Goal: Task Accomplishment & Management: Manage account settings

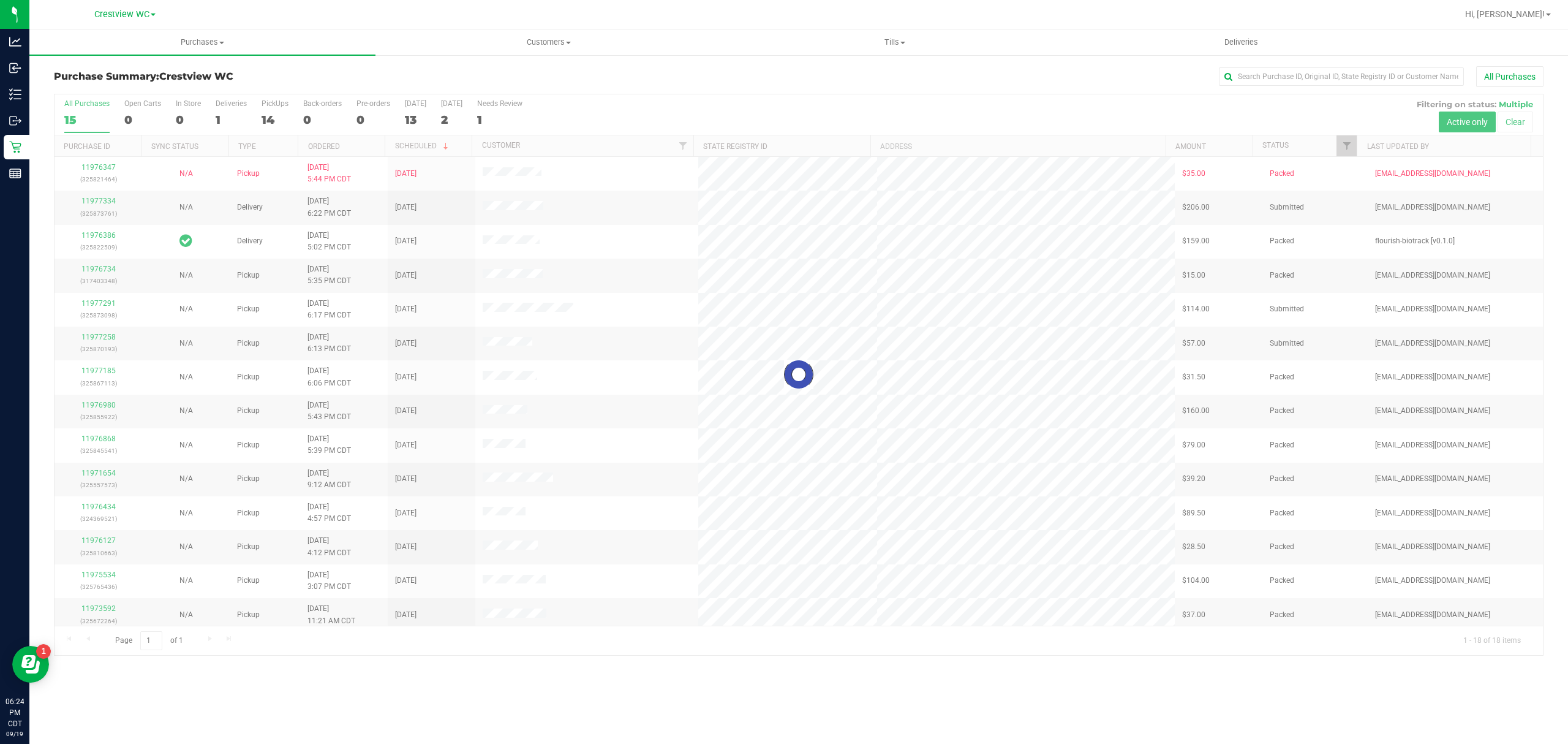
click at [560, 307] on div at bounding box center [798, 374] width 1488 height 560
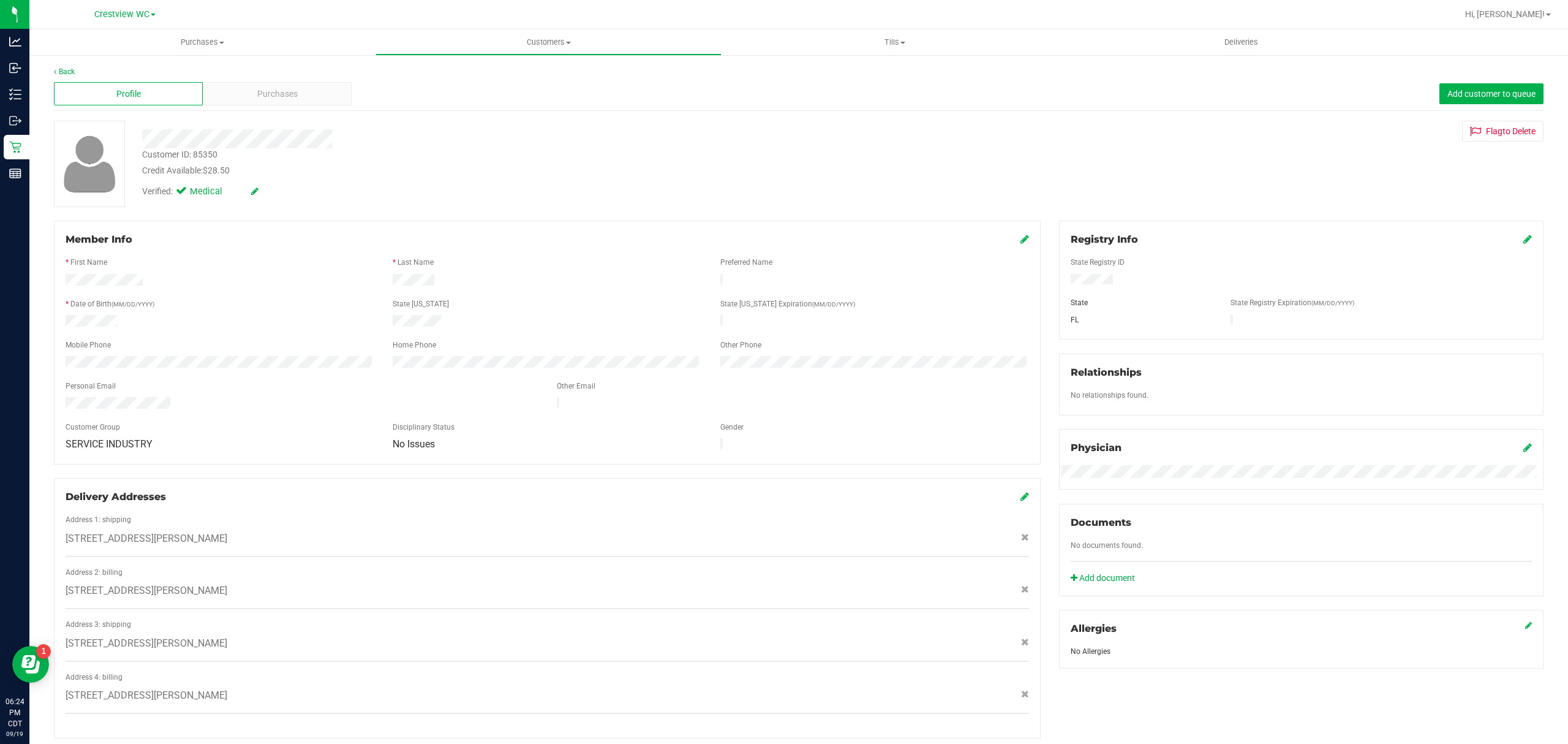
click at [289, 80] on div "Profile Purchases Add customer to queue" at bounding box center [798, 94] width 1489 height 34
click at [290, 82] on div "Purchases" at bounding box center [277, 93] width 149 height 23
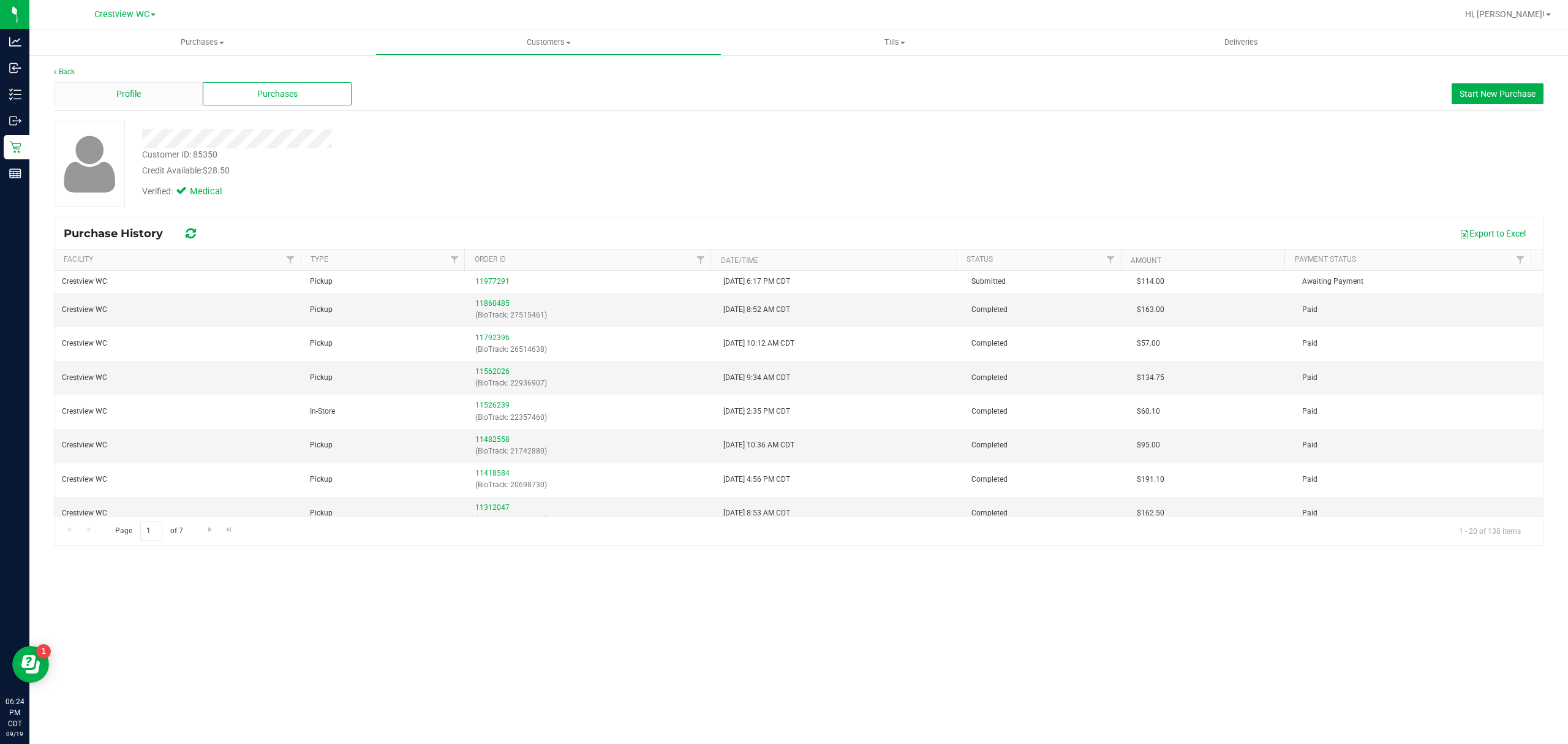
click at [170, 90] on div "Profile" at bounding box center [128, 93] width 149 height 23
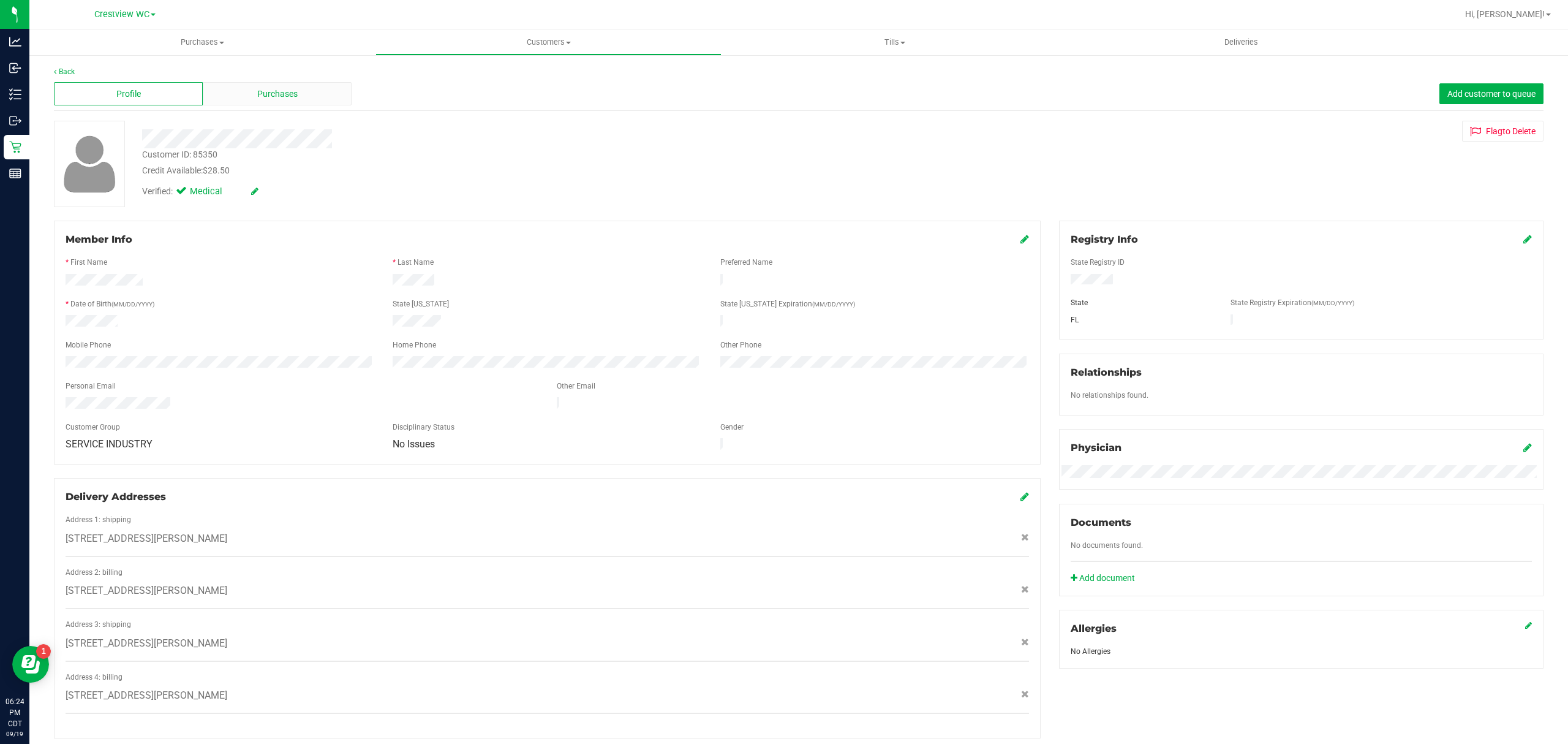
click at [247, 102] on div "Purchases" at bounding box center [277, 93] width 149 height 23
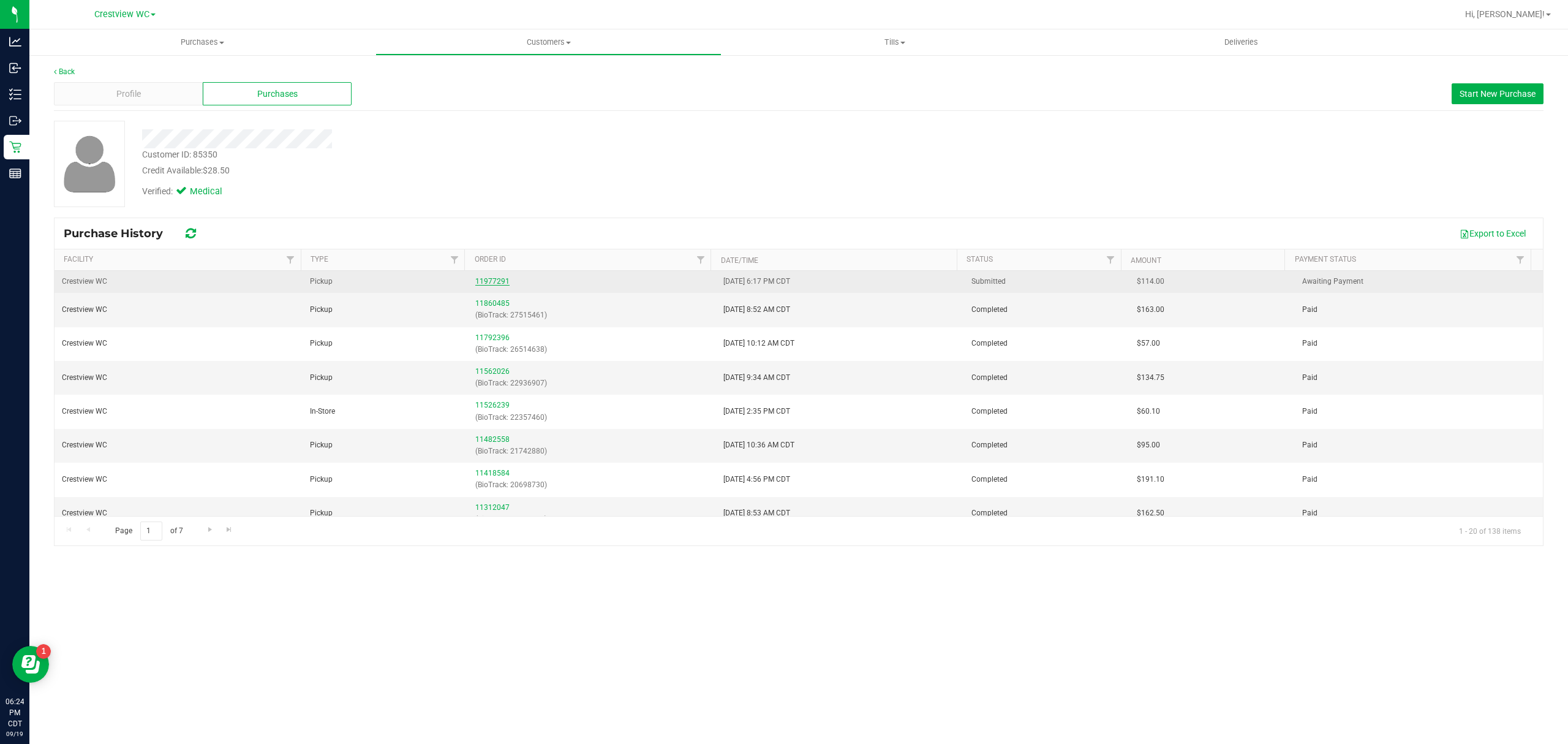
click at [500, 285] on link "11977291" at bounding box center [492, 281] width 34 height 8
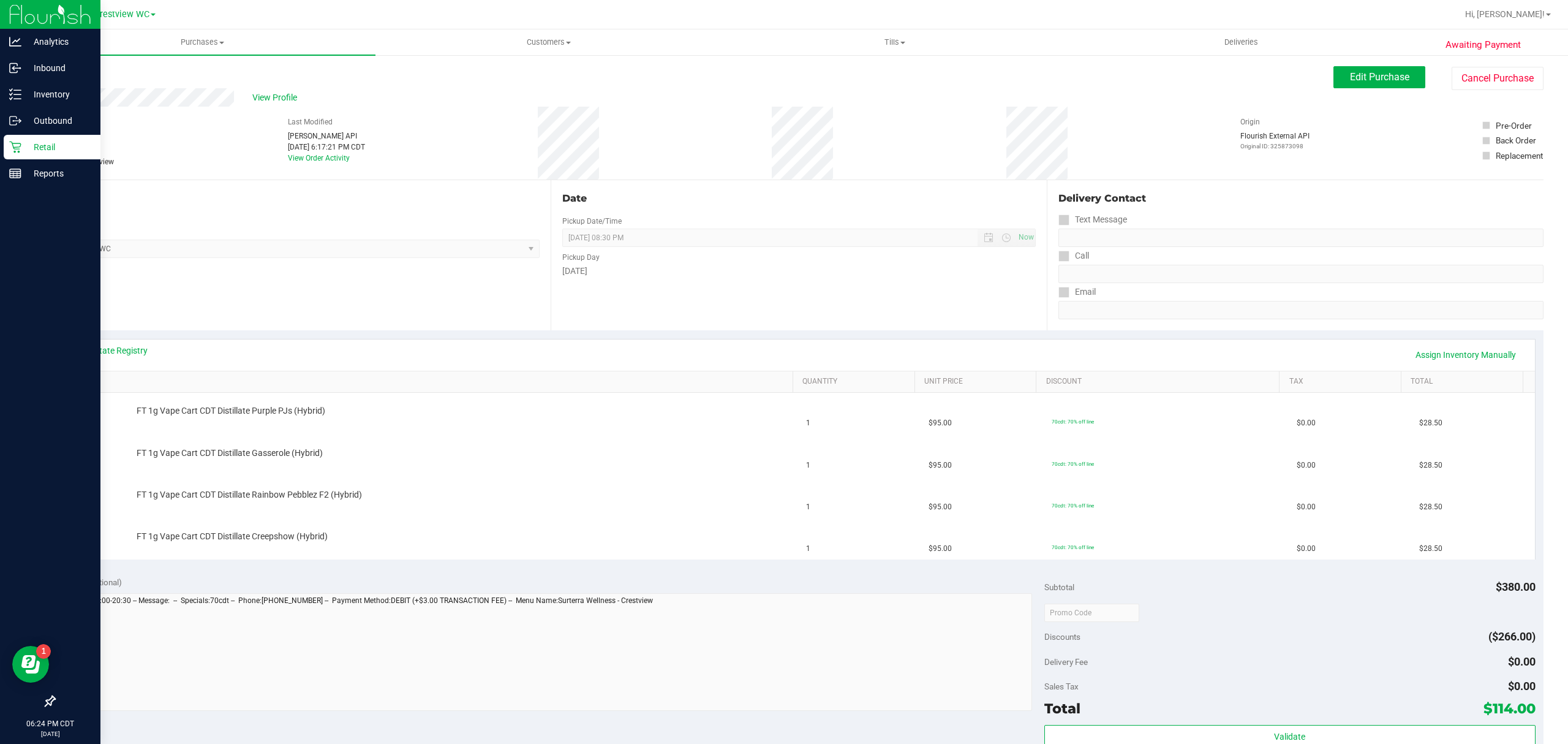
click at [20, 148] on icon at bounding box center [15, 147] width 12 height 12
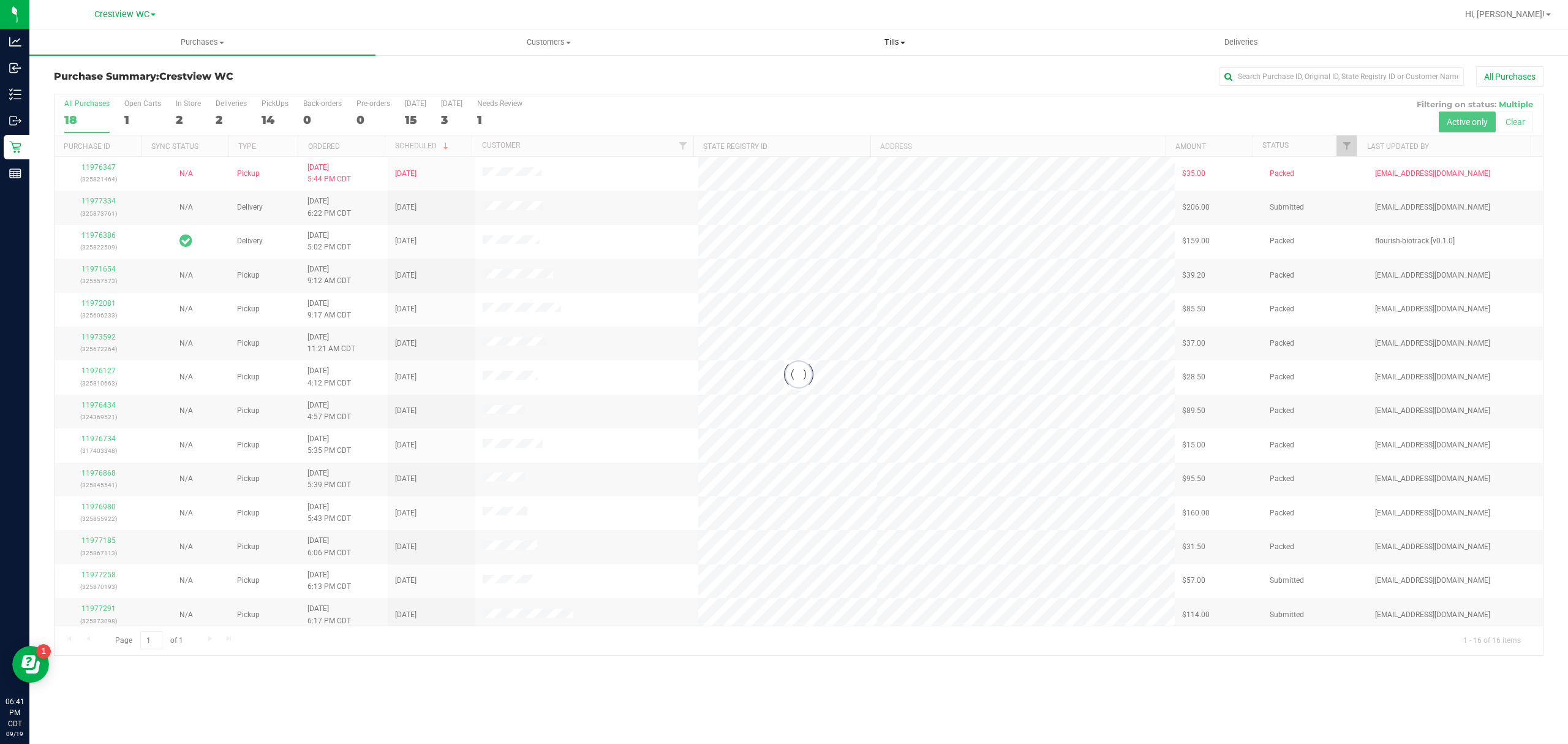
click at [905, 45] on span "Tills" at bounding box center [894, 42] width 345 height 11
click at [843, 76] on li "Manage tills" at bounding box center [894, 74] width 346 height 15
click at [737, 74] on span "Manage tills" at bounding box center [763, 74] width 83 height 11
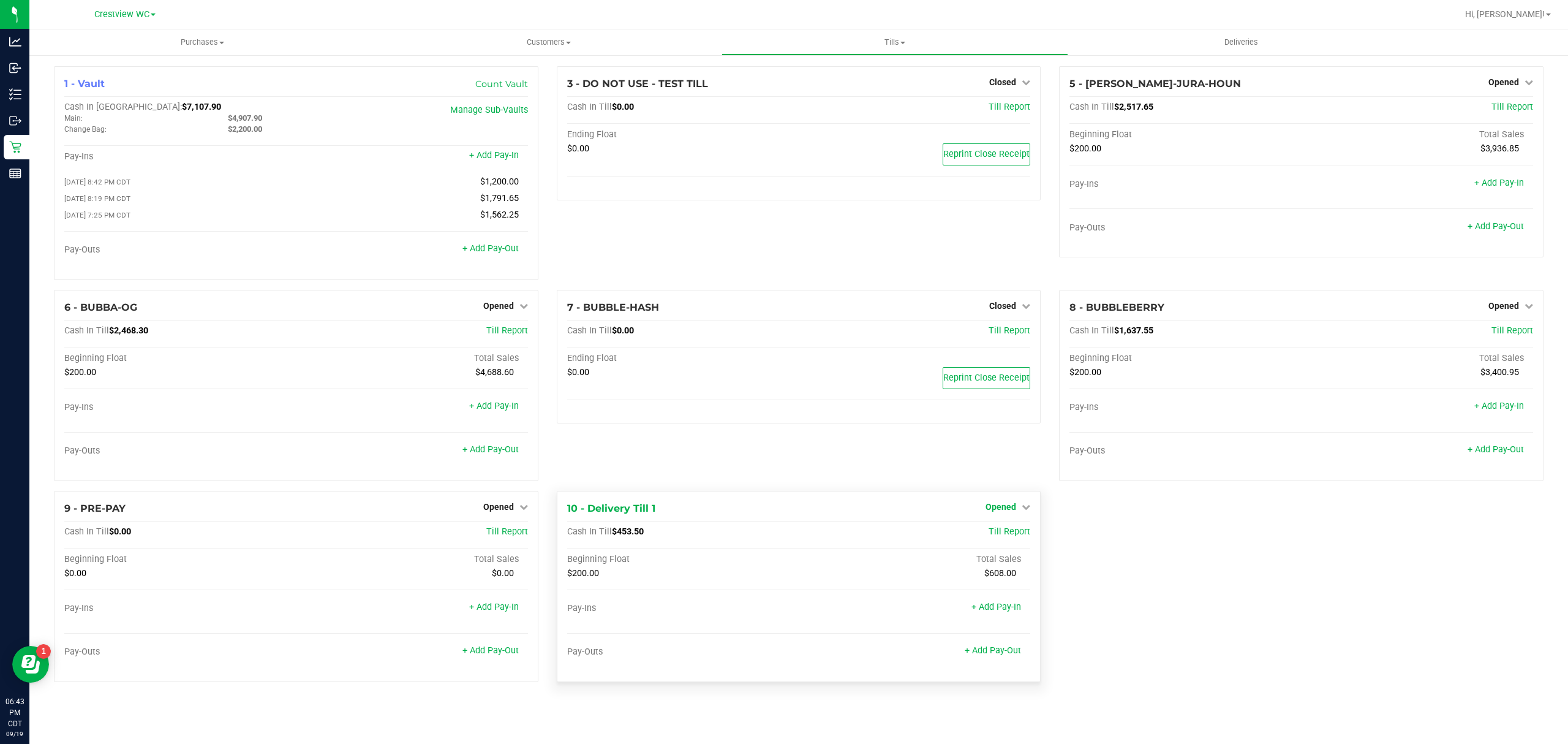
click at [1022, 511] on icon at bounding box center [1025, 506] width 8 height 8
click at [1008, 536] on link "Close Till" at bounding box center [1002, 532] width 33 height 10
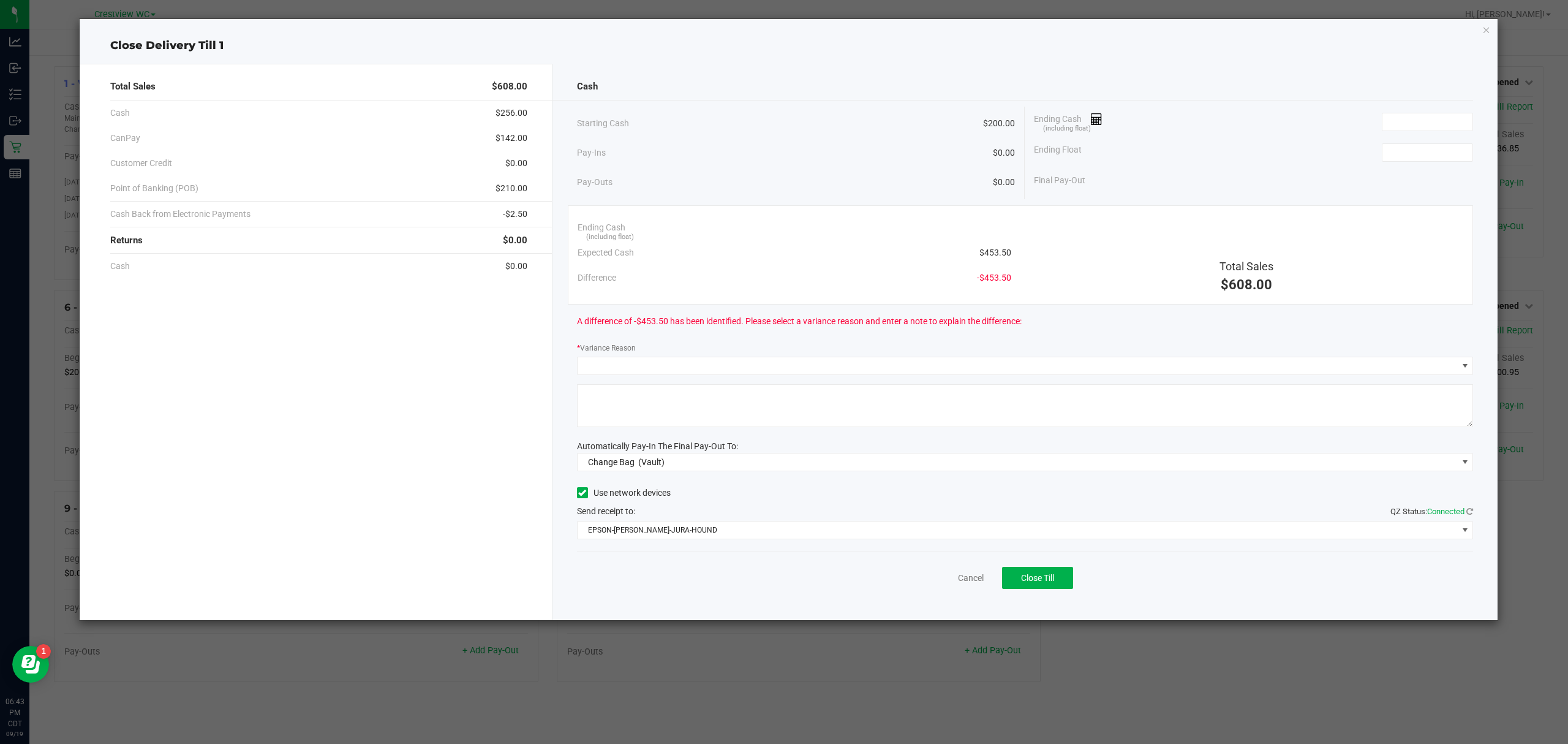
click at [1450, 136] on div "Ending Cash (including float)" at bounding box center [1253, 122] width 439 height 31
click at [1448, 123] on input at bounding box center [1427, 122] width 90 height 17
type input "$454.00"
click at [1405, 152] on input at bounding box center [1427, 152] width 90 height 17
type input "$200.00"
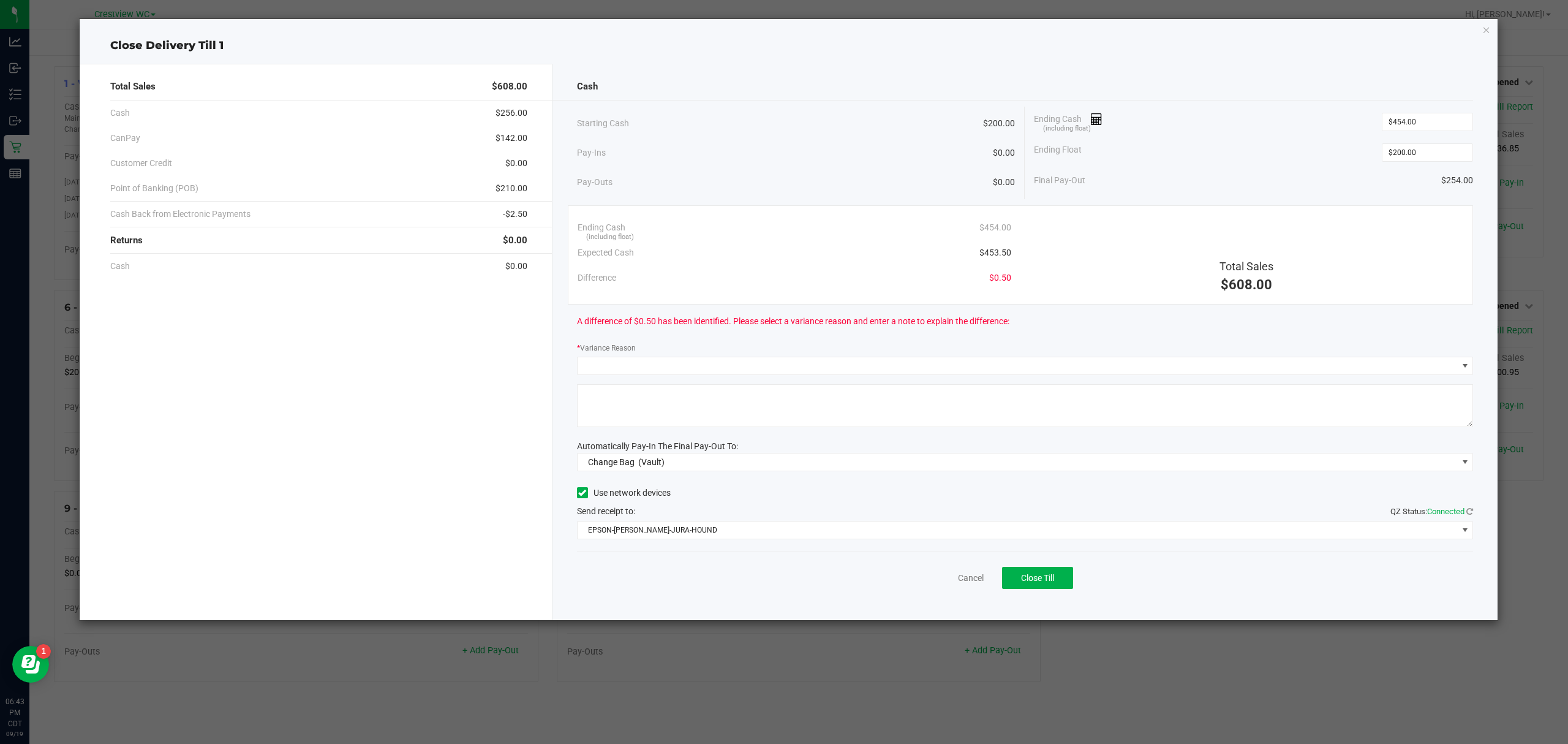
click at [1222, 123] on div "Ending Cash (including float) $454.00" at bounding box center [1253, 122] width 439 height 31
click at [692, 369] on span at bounding box center [1018, 365] width 880 height 17
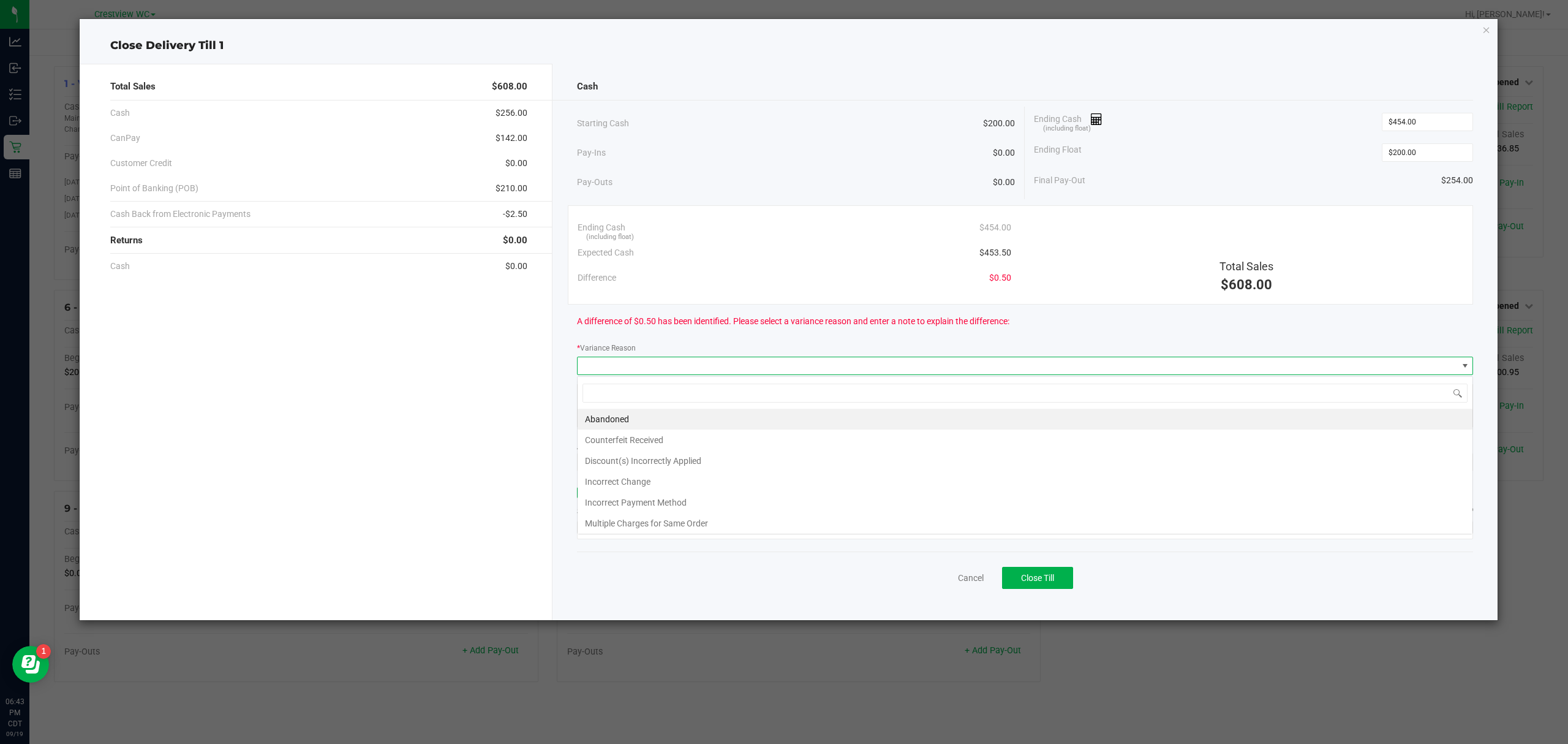
scroll to position [18, 897]
click at [655, 410] on li "Abandoned" at bounding box center [1025, 419] width 894 height 21
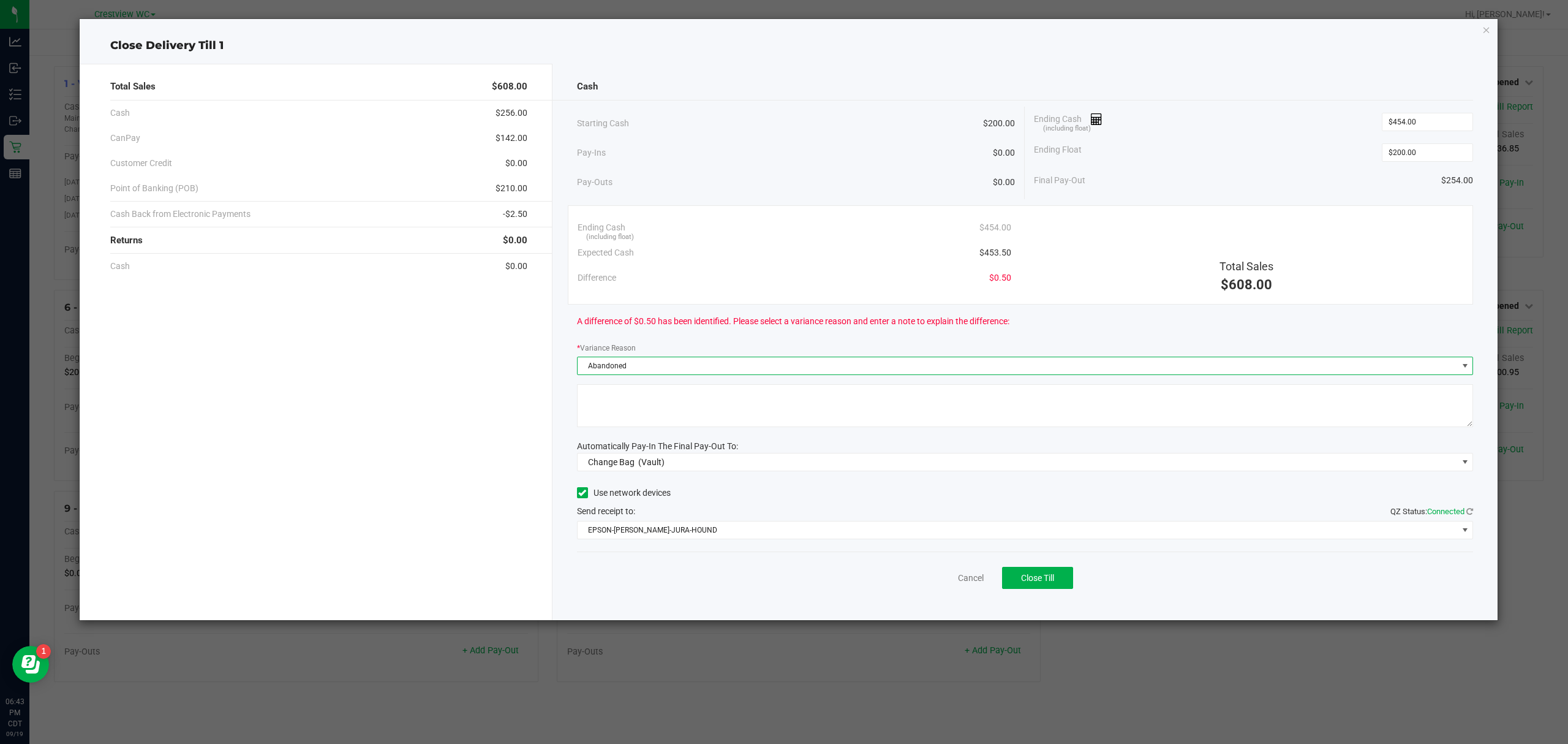
click at [653, 407] on textarea at bounding box center [1025, 405] width 897 height 43
type textarea "change abandoned"
click at [664, 474] on div "Cash Starting Cash $200.00 Pay-Ins $0.00 Pay-Outs $0.00 Ending Cash (including …" at bounding box center [1025, 341] width 946 height 556
click at [680, 457] on span "Change Bag (Vault)" at bounding box center [1018, 462] width 880 height 17
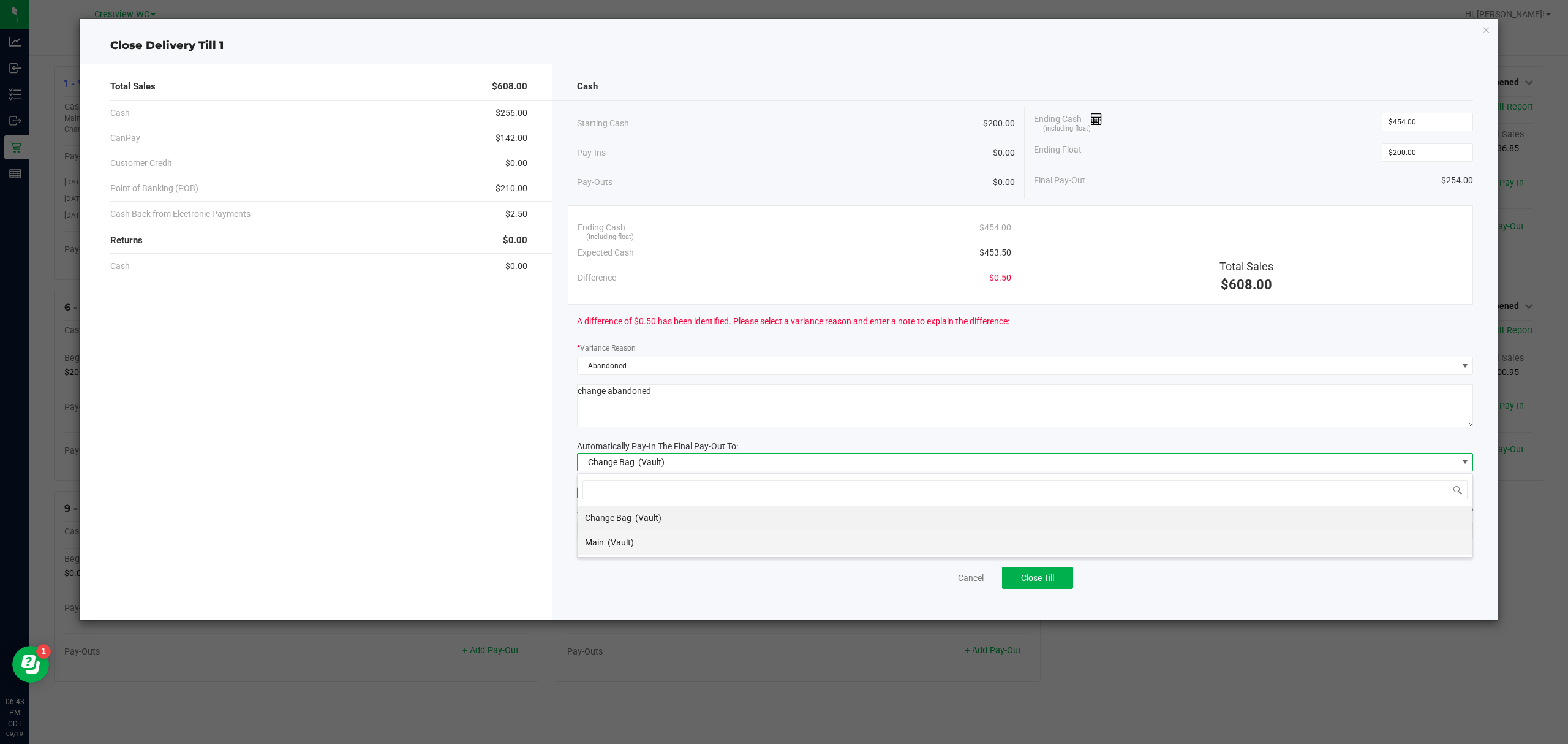
click at [646, 538] on li "Main (Vault)" at bounding box center [1025, 542] width 894 height 25
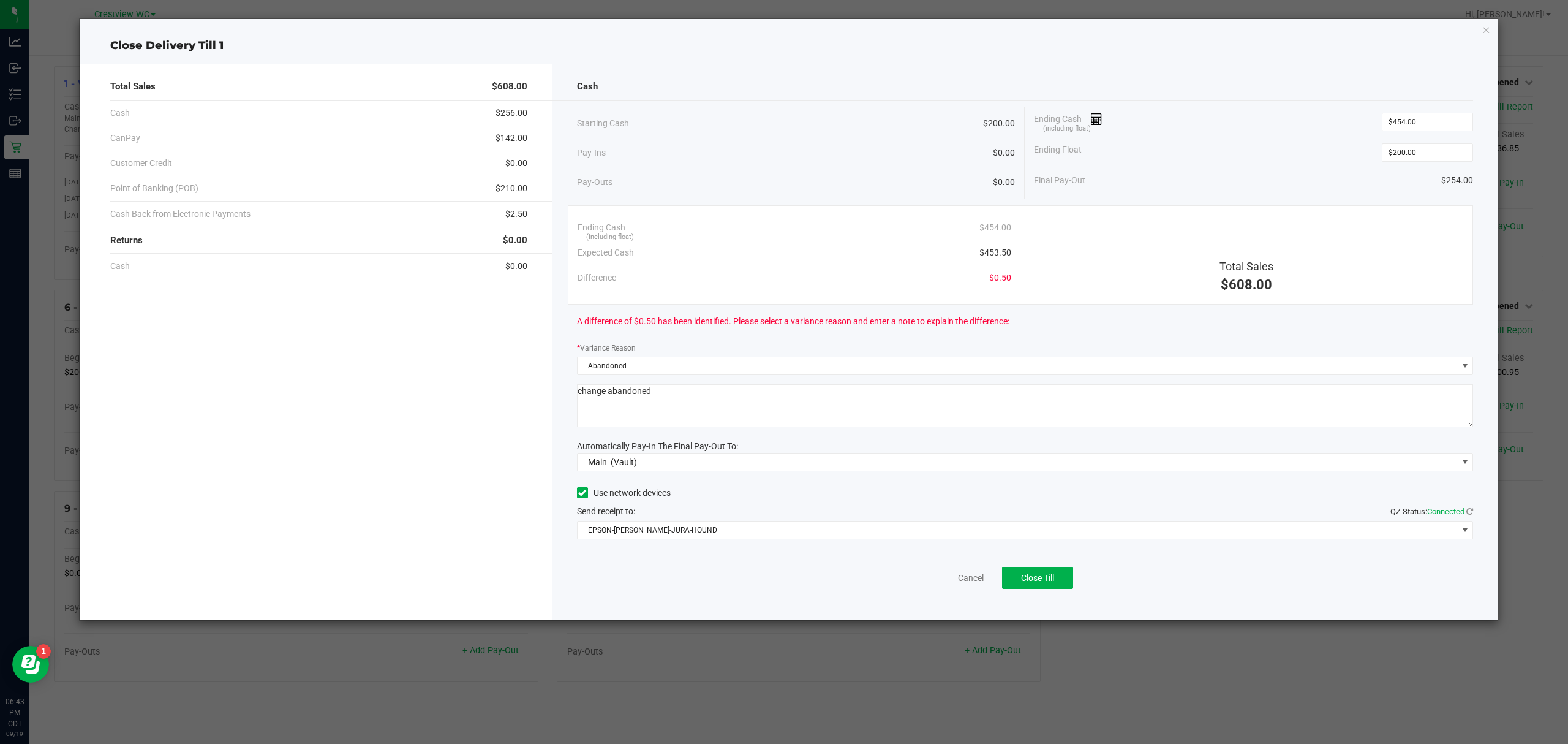
click at [535, 512] on div "Total Sales $608.00 Cash $256.00 CanPay $142.00 Customer Credit $0.00 Point of …" at bounding box center [316, 341] width 473 height 556
click at [648, 532] on span "EPSON-[PERSON_NAME]-JURA-HOUND" at bounding box center [1018, 530] width 880 height 17
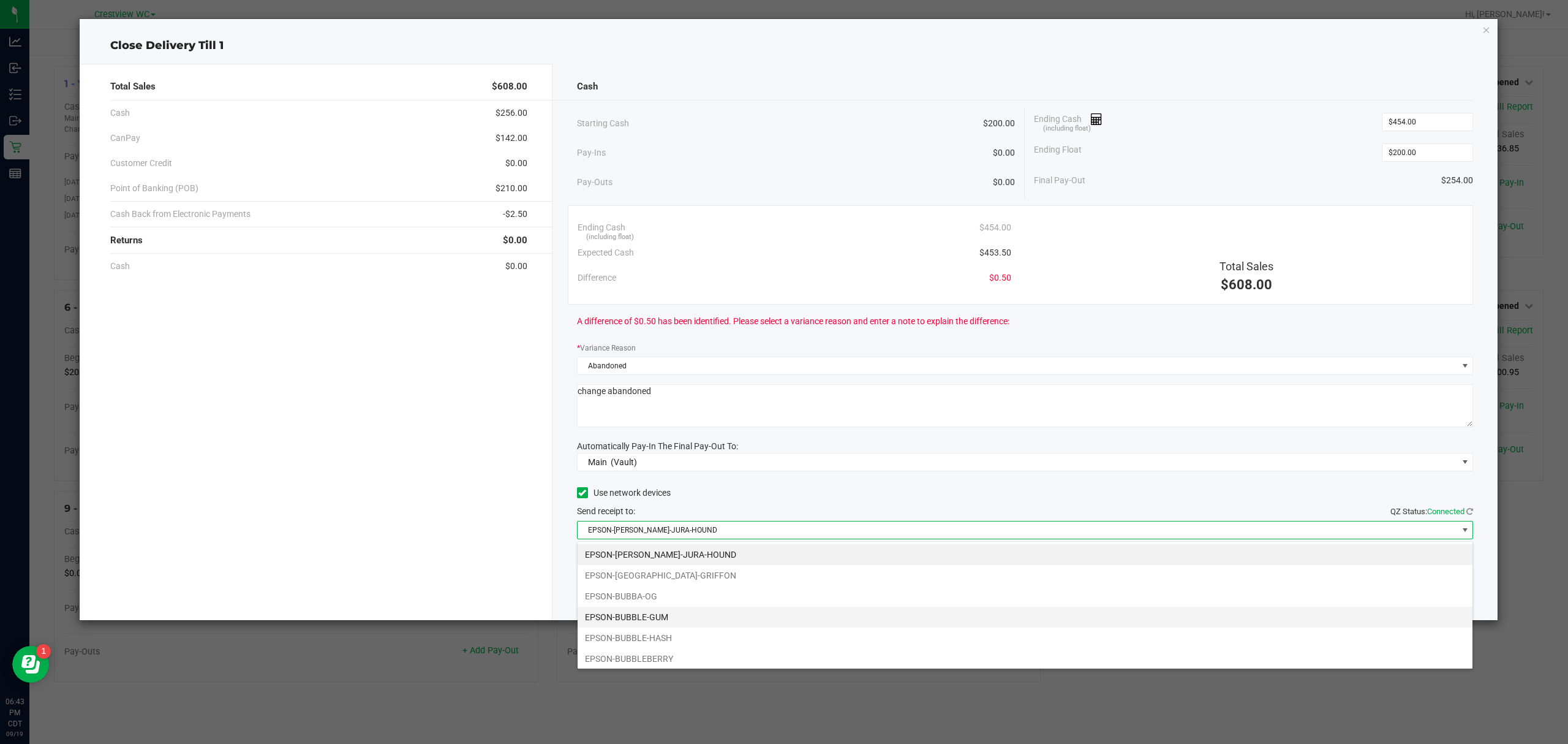
click at [654, 613] on li "EPSON-BUBBLE-GUM" at bounding box center [1025, 617] width 894 height 21
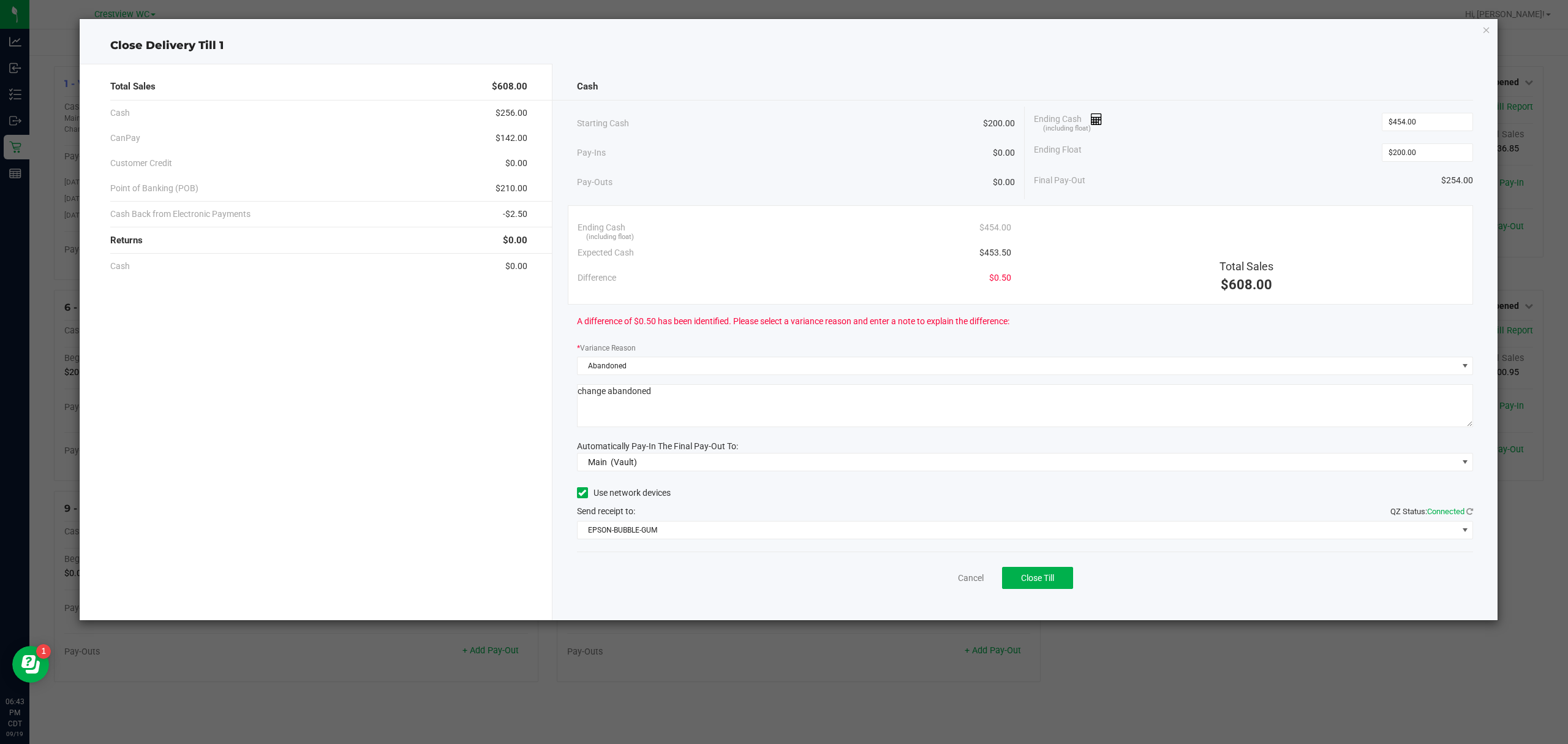
click at [334, 488] on div "Total Sales $608.00 Cash $256.00 CanPay $142.00 Customer Credit $0.00 Point of …" at bounding box center [316, 341] width 473 height 556
click at [1039, 576] on span "Close Till" at bounding box center [1037, 578] width 33 height 10
click at [952, 584] on link "Dismiss" at bounding box center [943, 578] width 29 height 13
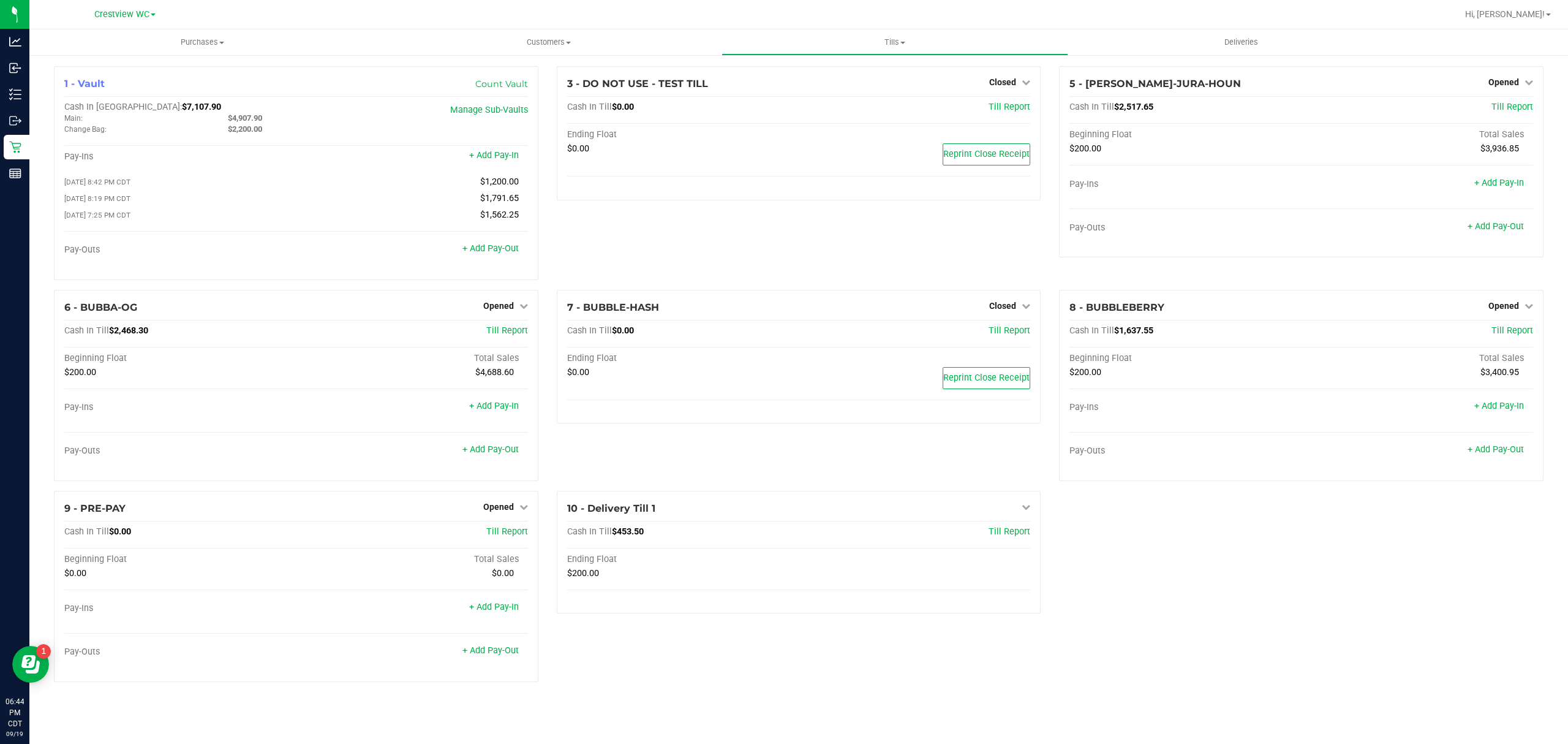
click at [1121, 540] on div "1 - Vault Count Vault Cash In Vault: $7,107.90 Main: $4,907.90 Change Bag: $2,2…" at bounding box center [798, 379] width 1508 height 625
click at [758, 248] on div "3 - DO NOT USE - TEST TILL Closed Open Till Cash In Till $0.00 Till Report Endi…" at bounding box center [798, 177] width 503 height 224
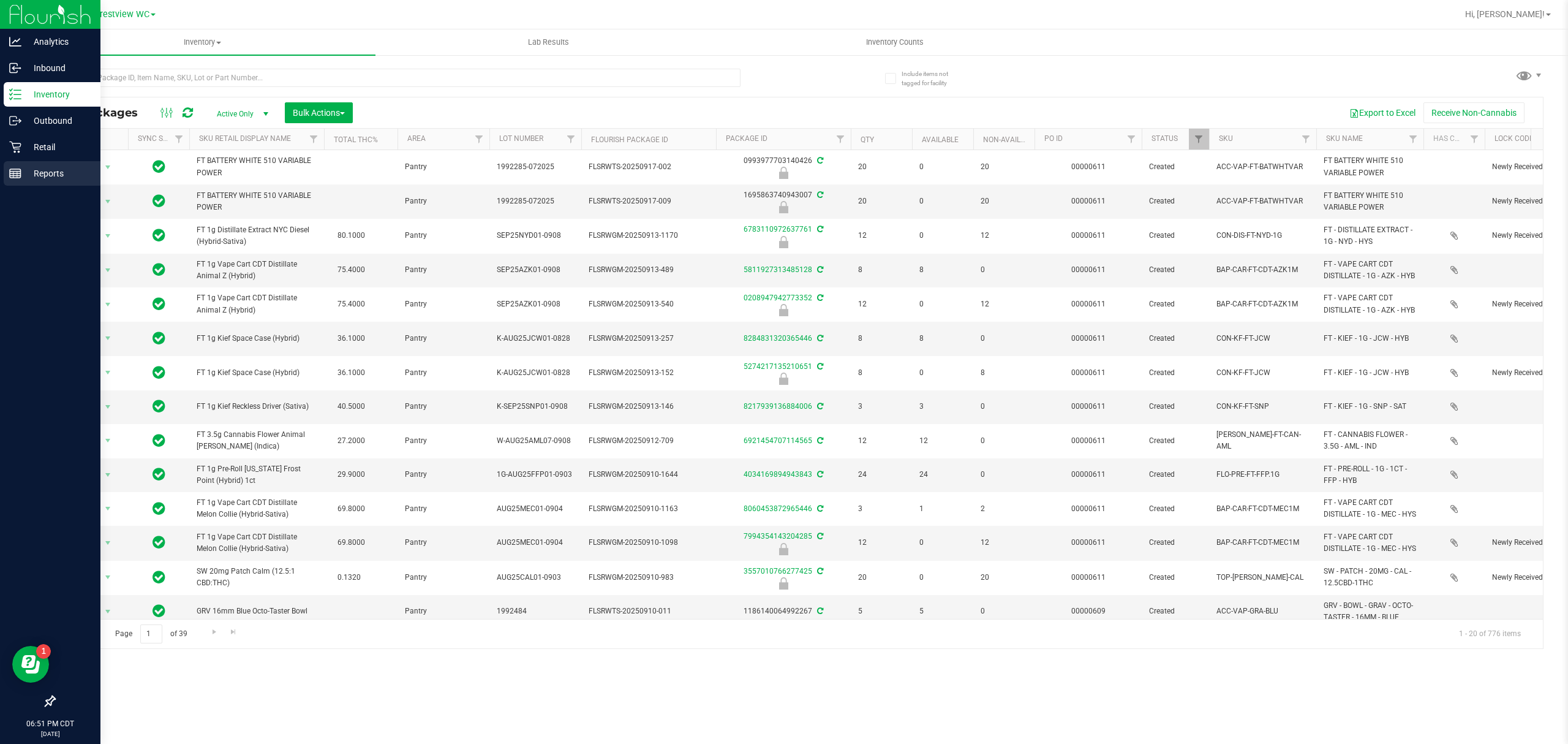
click at [0, 173] on link "Reports" at bounding box center [50, 175] width 100 height 27
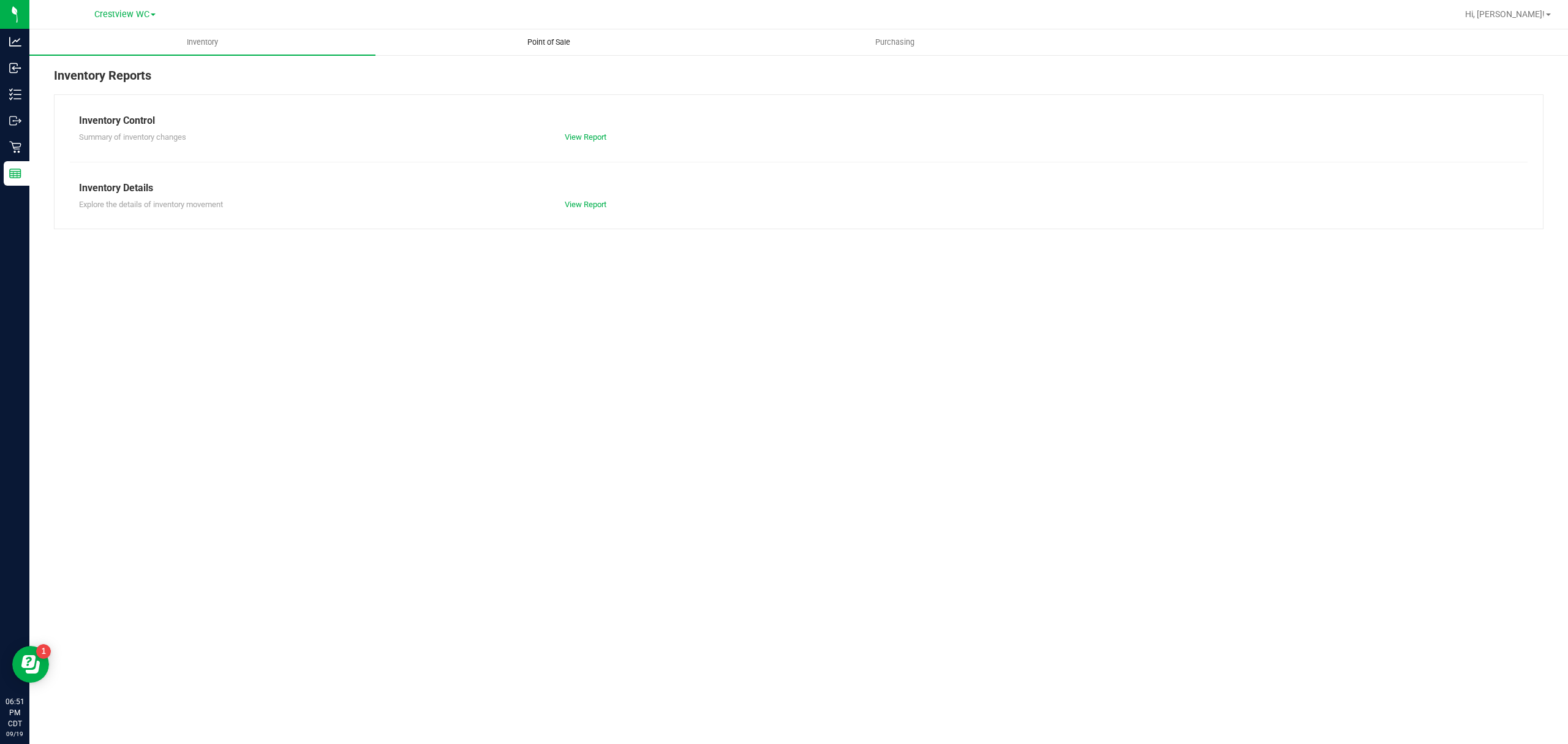
click at [549, 45] on span "Point of Sale" at bounding box center [549, 42] width 76 height 11
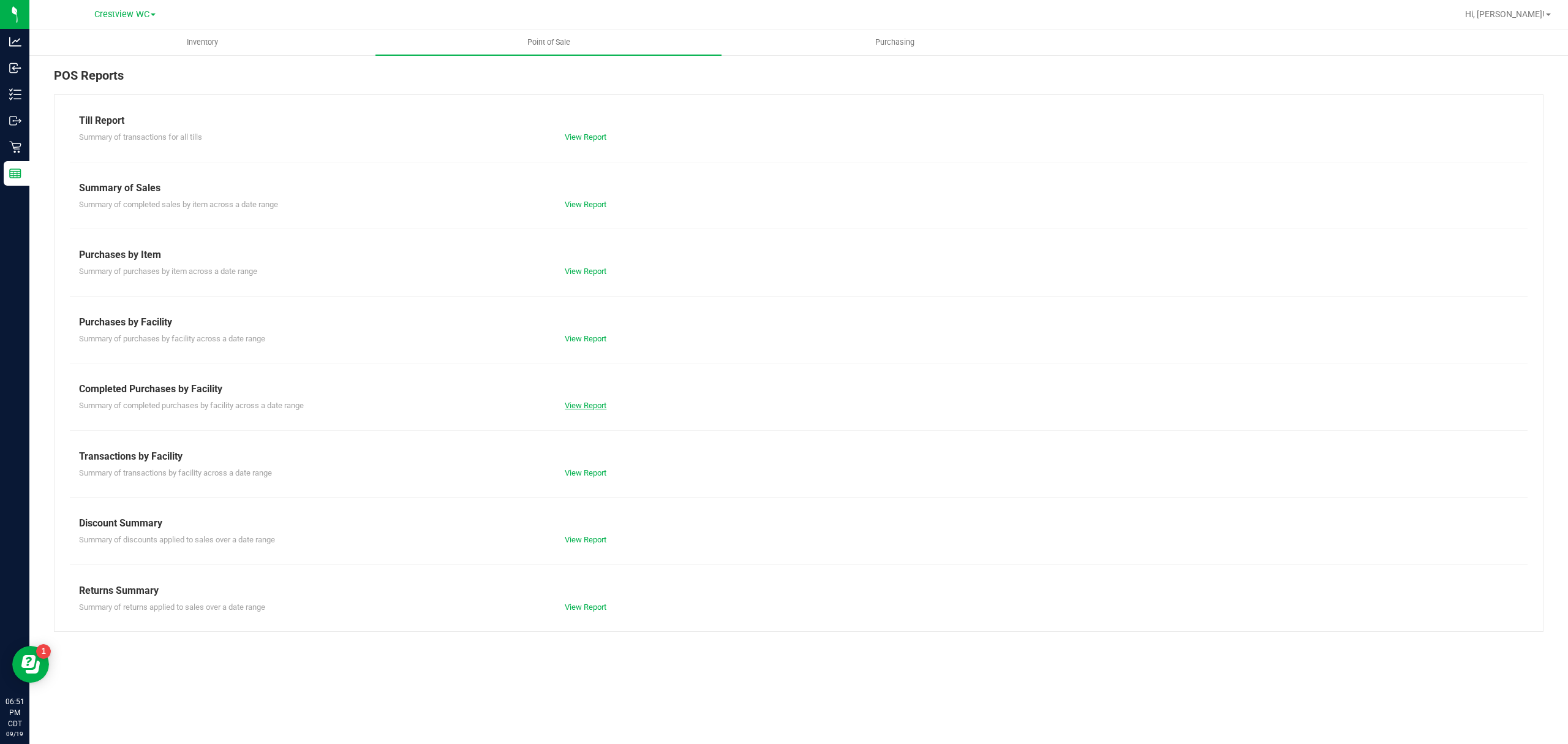
click at [594, 405] on link "View Report" at bounding box center [585, 405] width 41 height 9
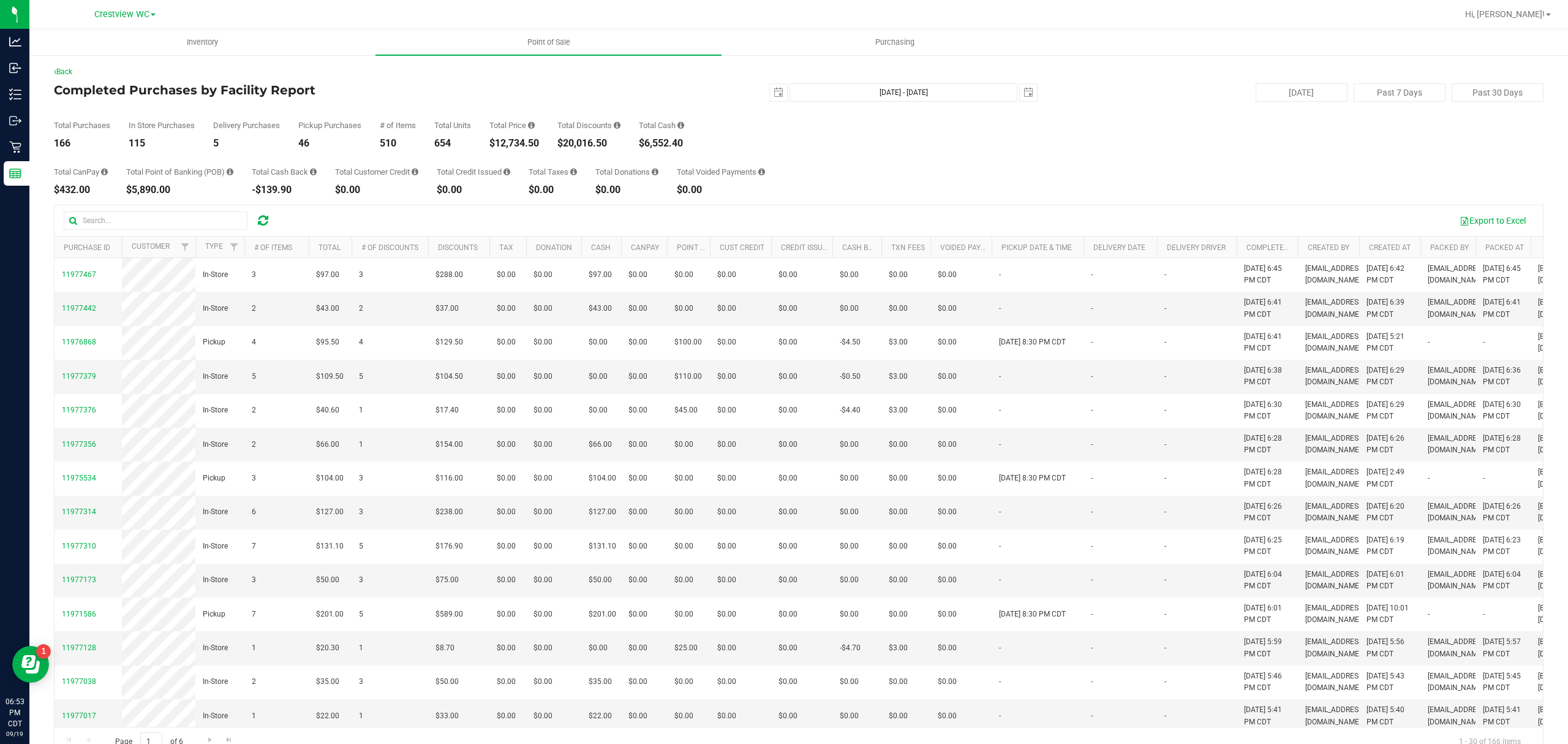
drag, startPoint x: 462, startPoint y: 99, endPoint x: 474, endPoint y: 86, distance: 17.7
click at [462, 99] on div "Completed Purchases by Facility Report 2025-09-19 Sep 19, 2025 - Sep 19, 2025 2…" at bounding box center [798, 93] width 1489 height 18
